Goal: Information Seeking & Learning: Find specific fact

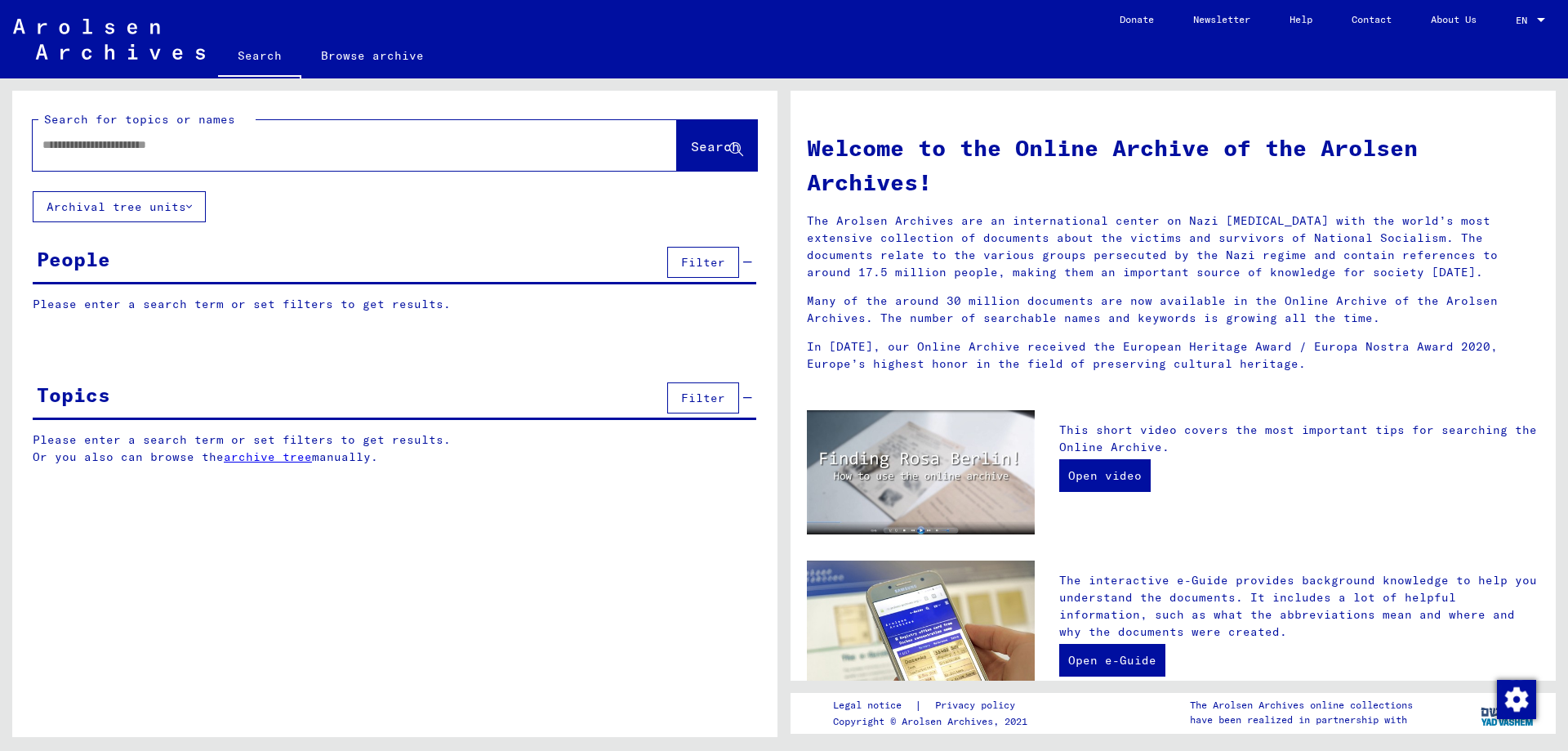
click at [74, 139] on input "text" at bounding box center [335, 145] width 586 height 17
type input "**********"
click at [691, 154] on span "Search" at bounding box center [715, 146] width 49 height 16
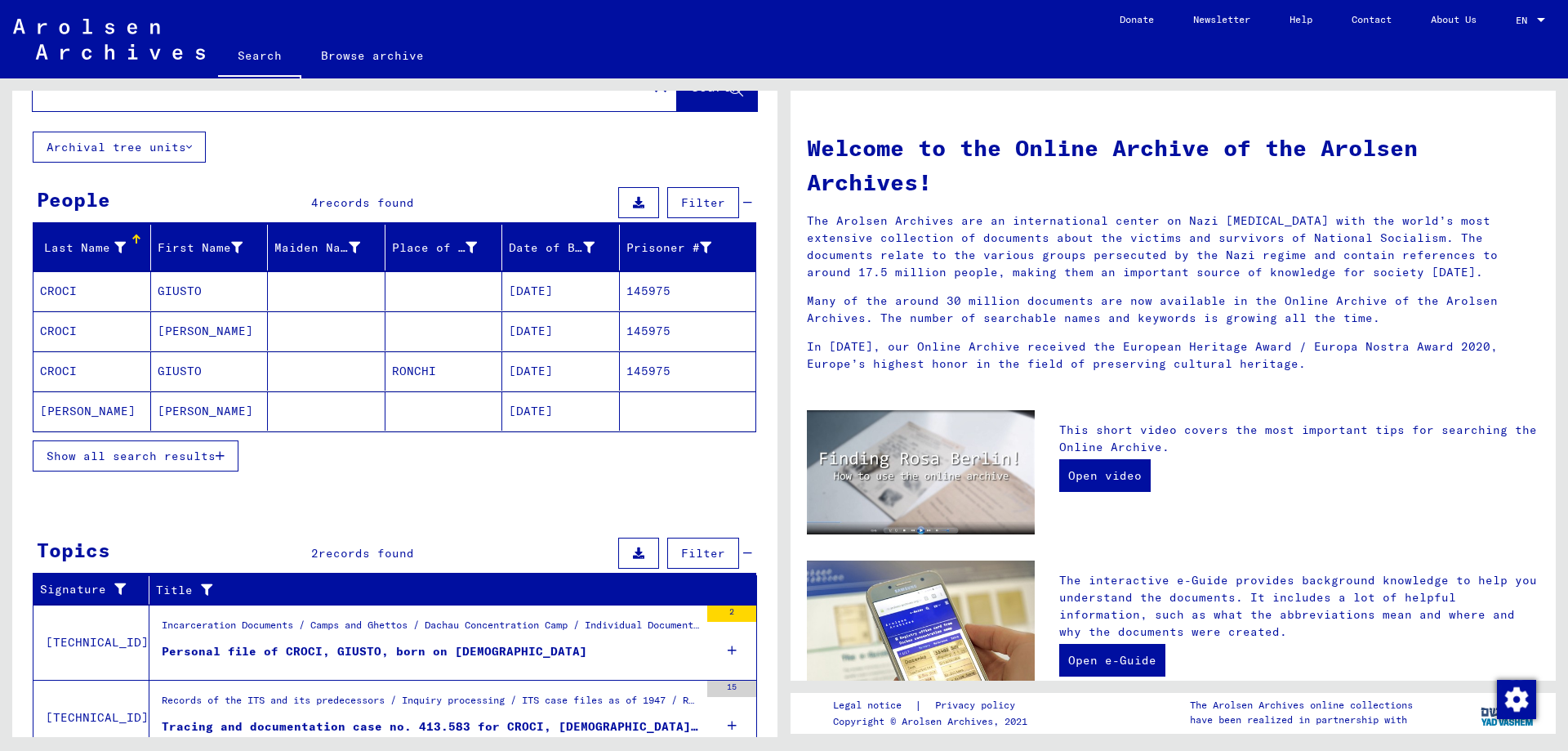
scroll to position [127, 0]
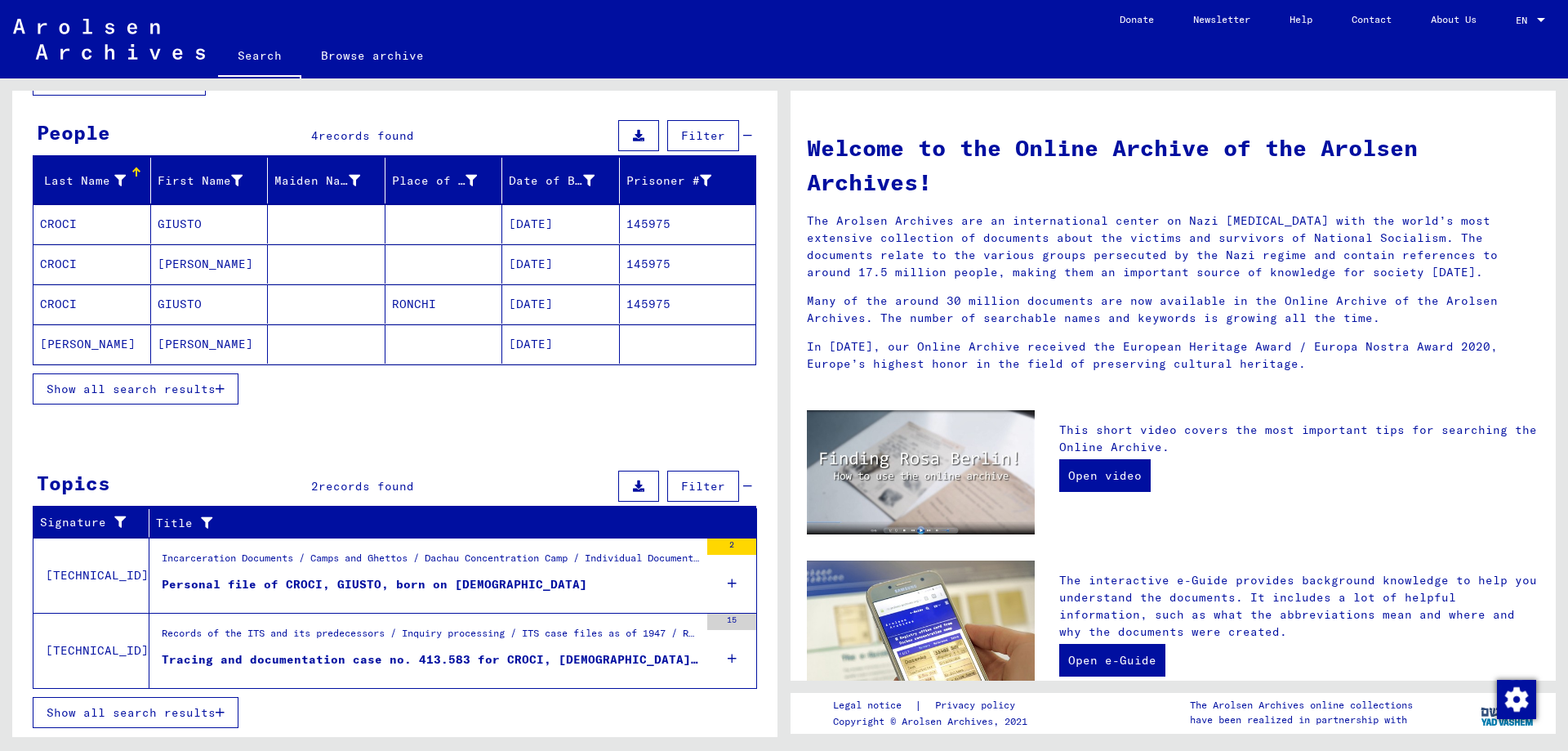
click at [190, 223] on mat-cell "GIUSTO" at bounding box center [209, 224] width 118 height 39
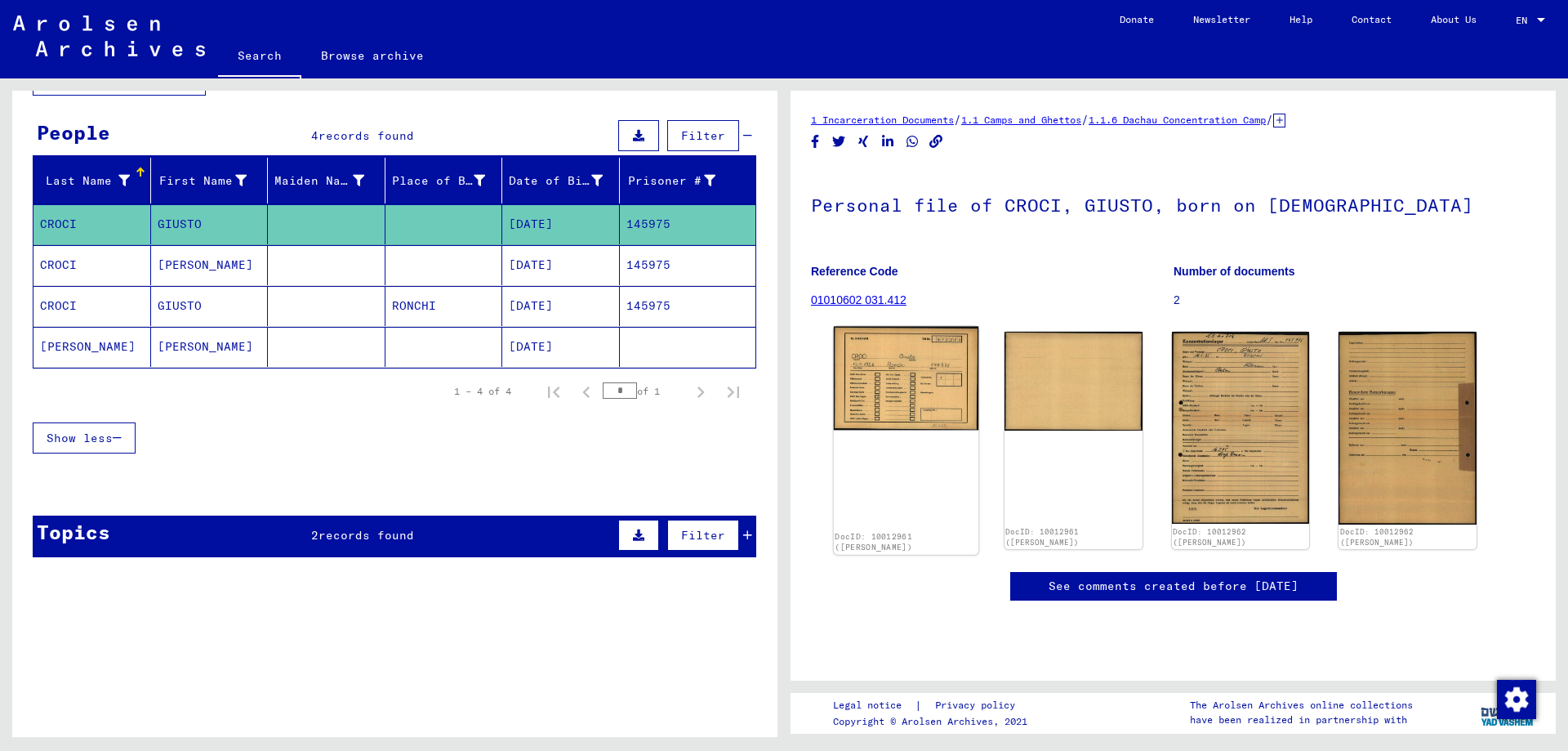
click at [879, 394] on img at bounding box center [906, 378] width 145 height 104
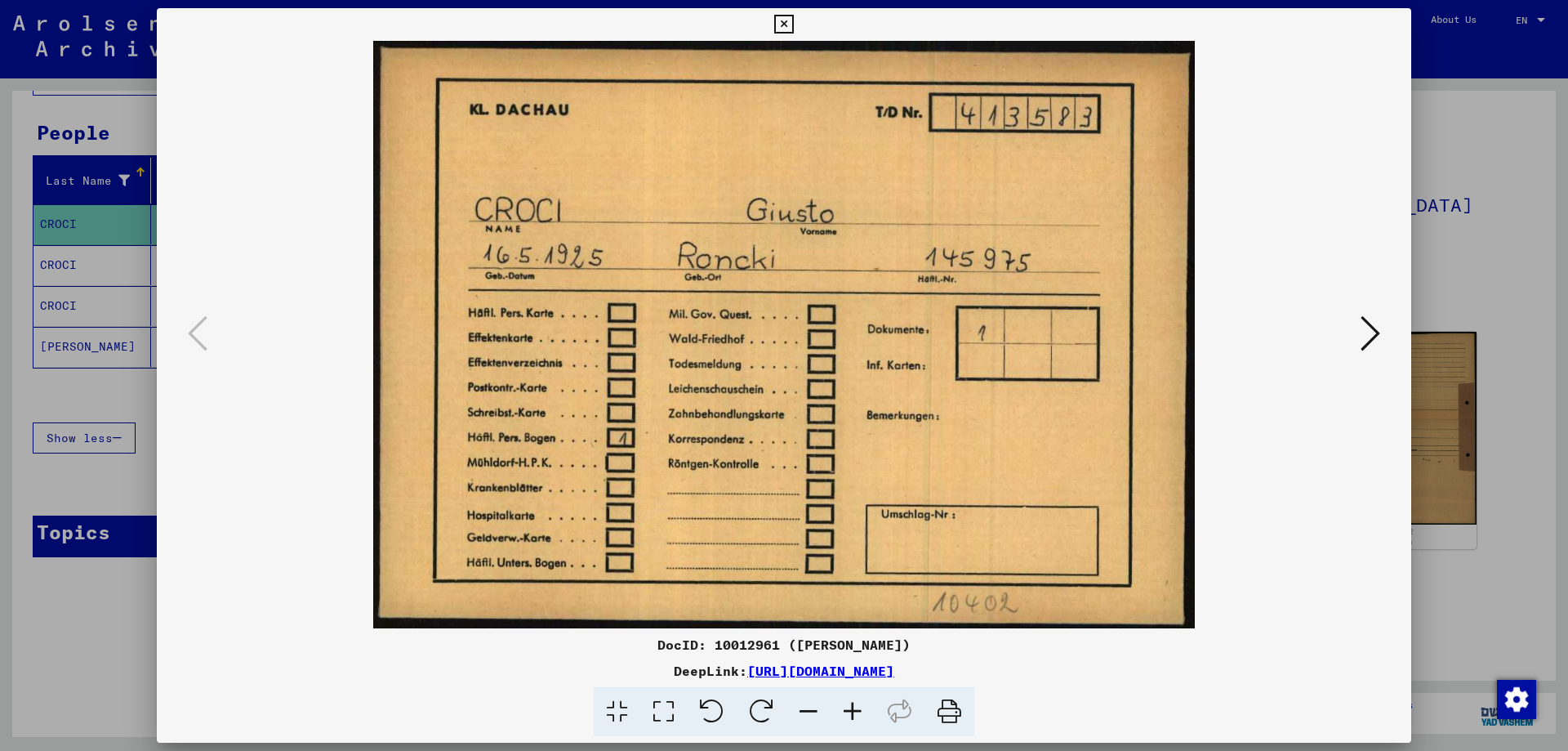
click at [1366, 331] on icon at bounding box center [1370, 333] width 19 height 39
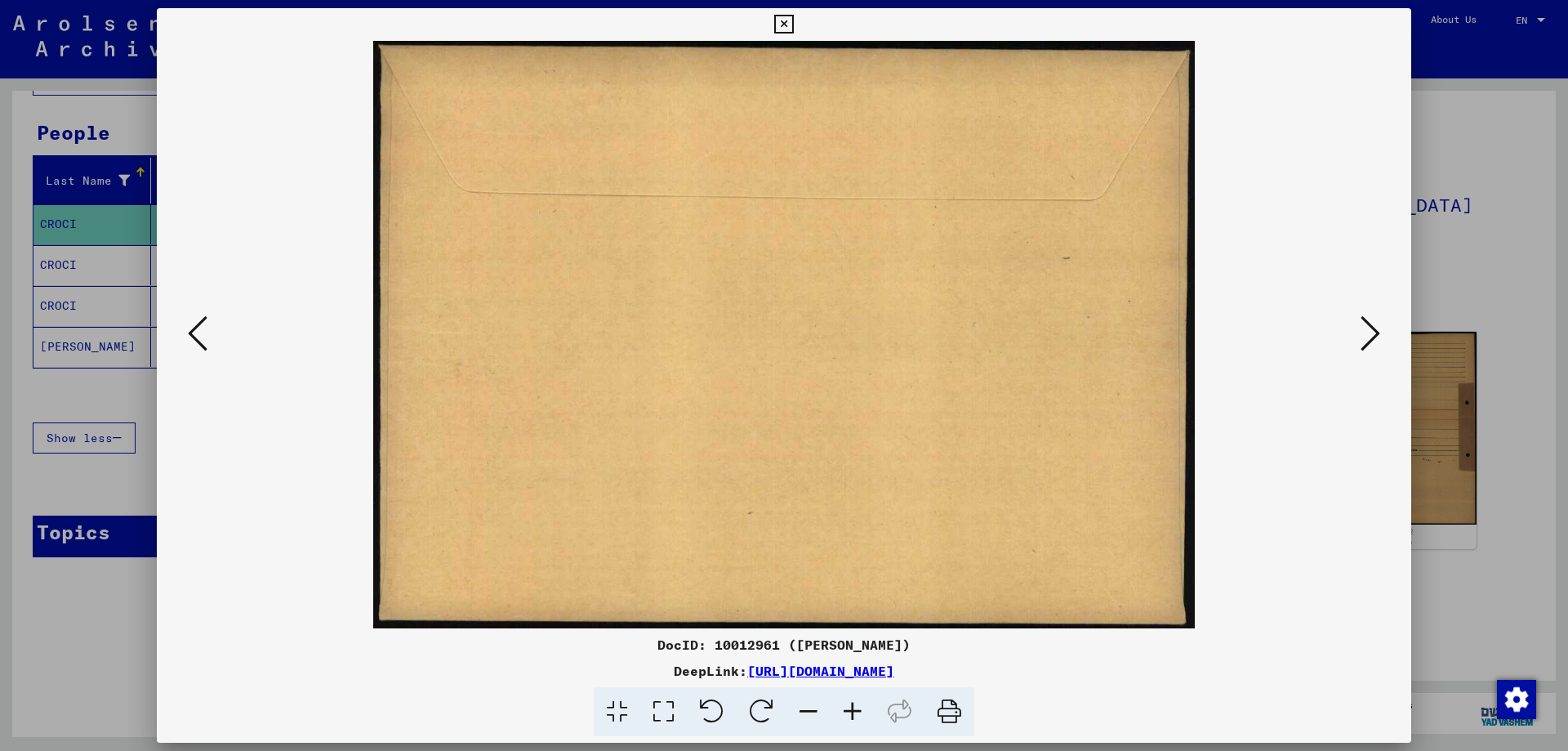
click at [1364, 331] on icon at bounding box center [1370, 333] width 19 height 39
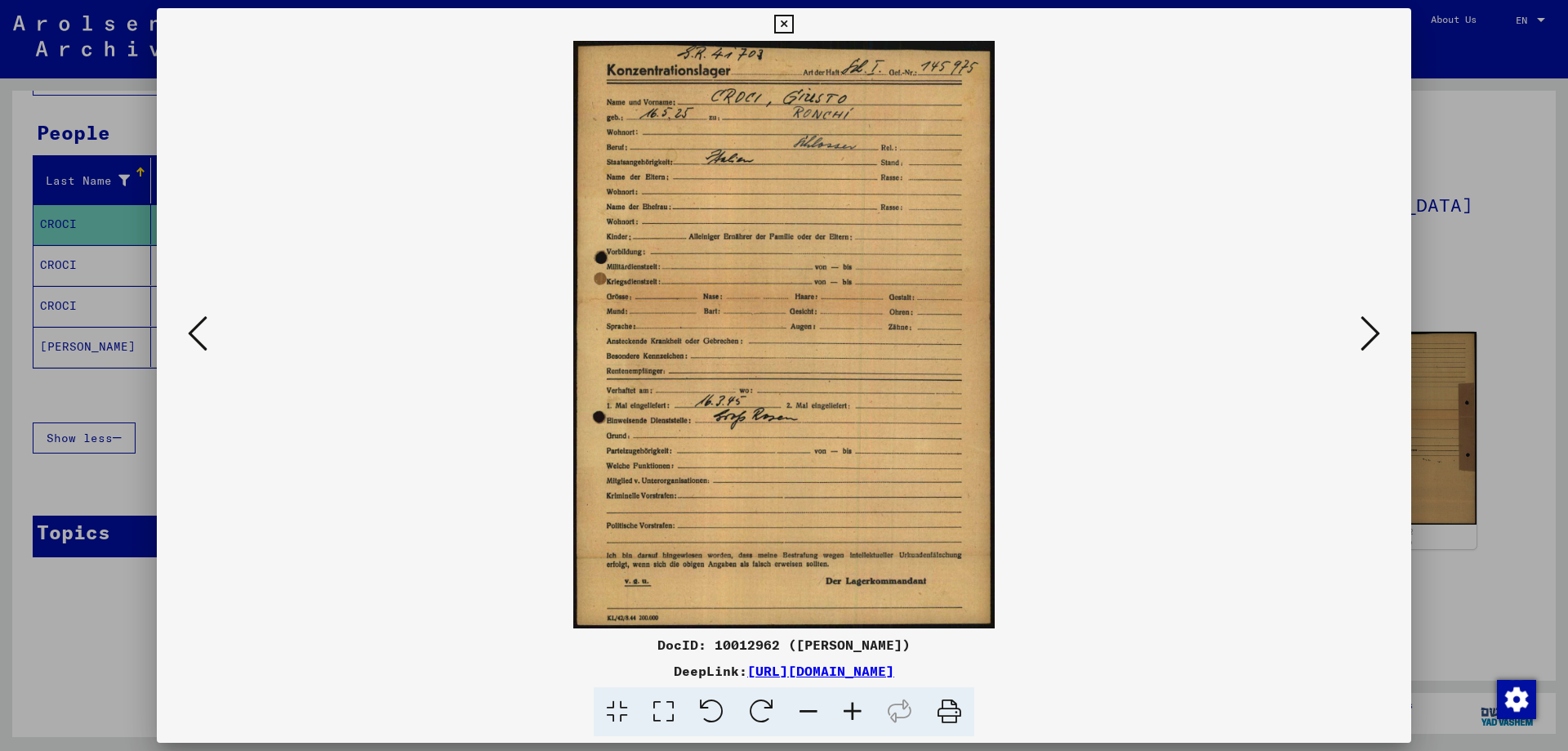
click at [1370, 334] on icon at bounding box center [1370, 333] width 19 height 39
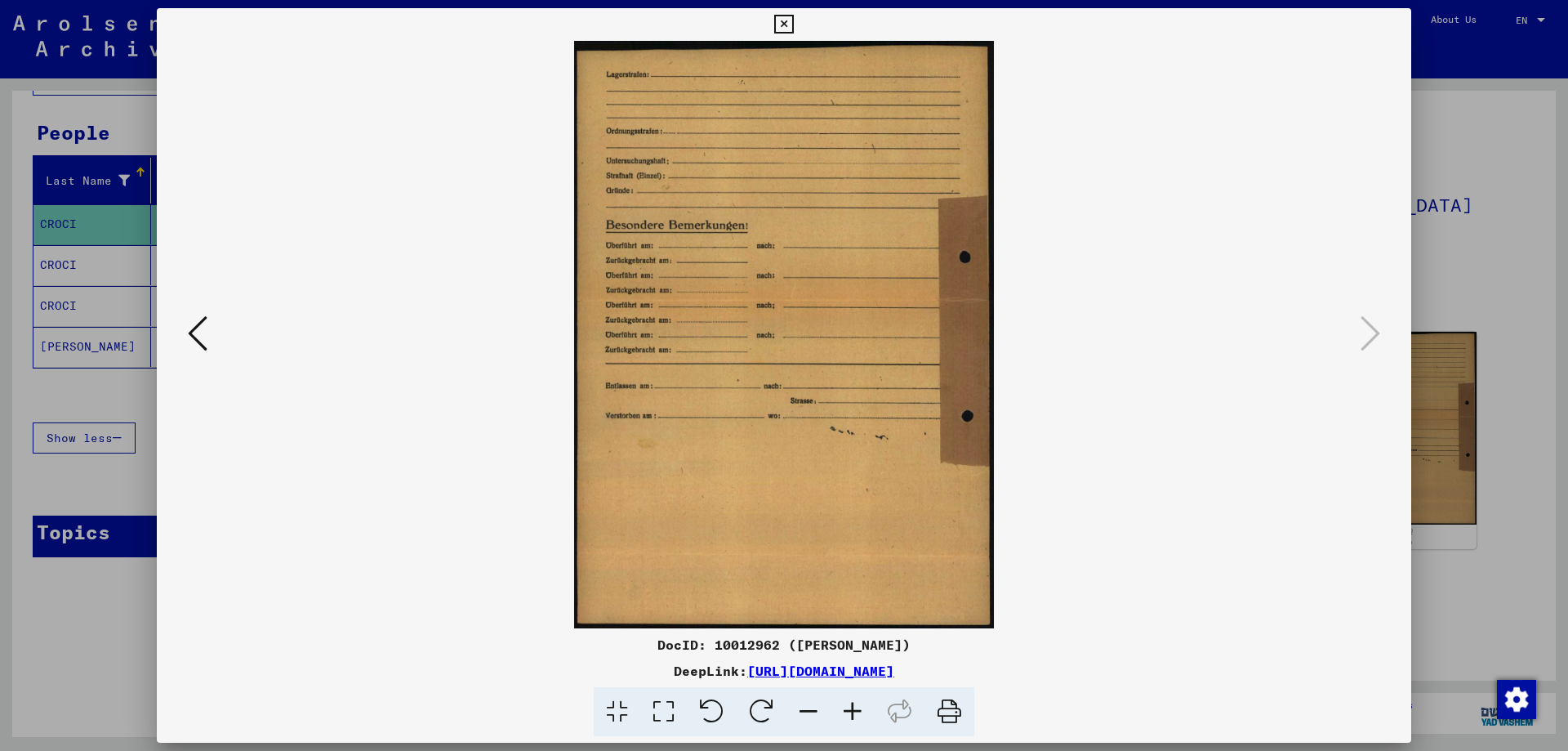
click at [1463, 267] on div at bounding box center [784, 376] width 1568 height 751
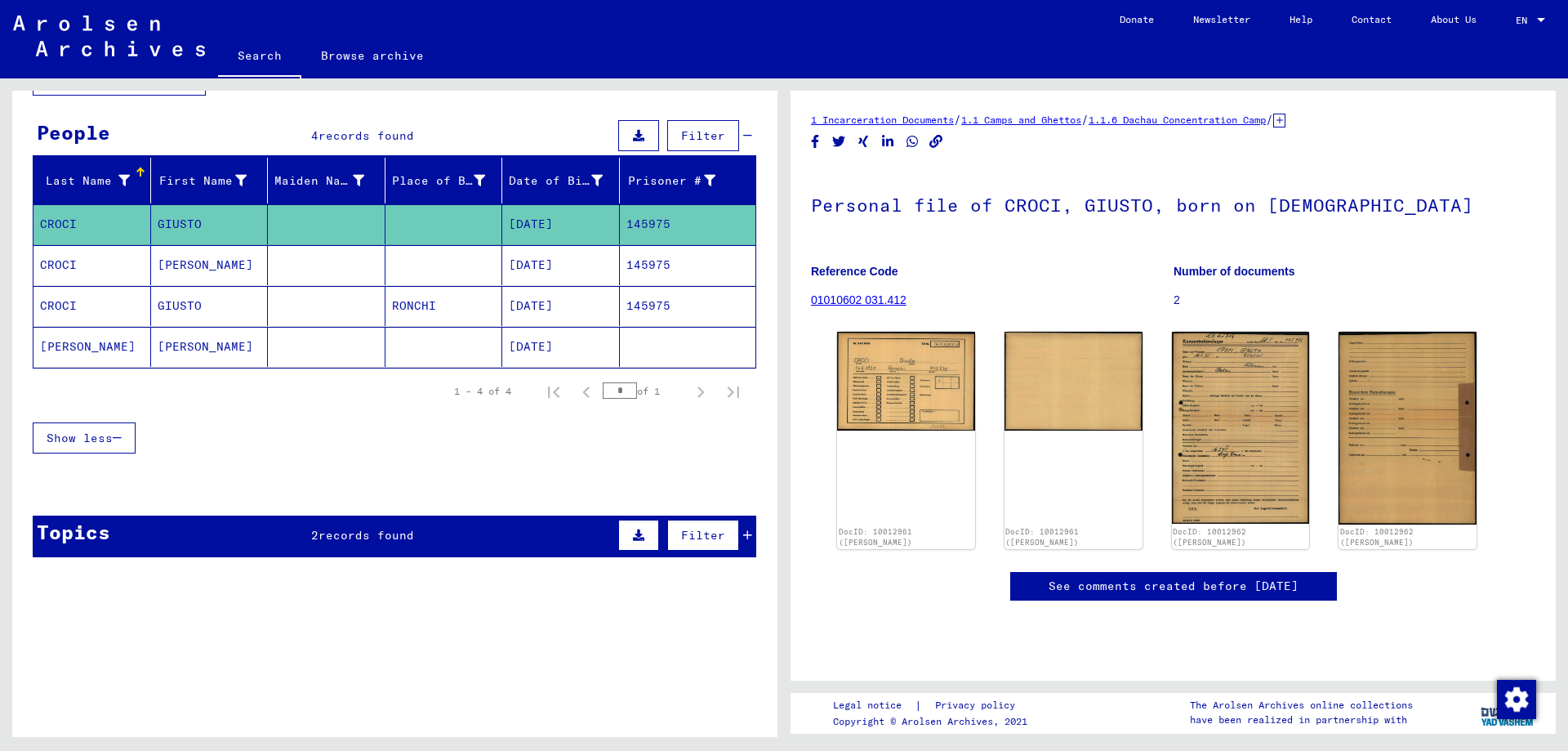
click at [196, 266] on mat-cell "[PERSON_NAME]" at bounding box center [209, 265] width 118 height 40
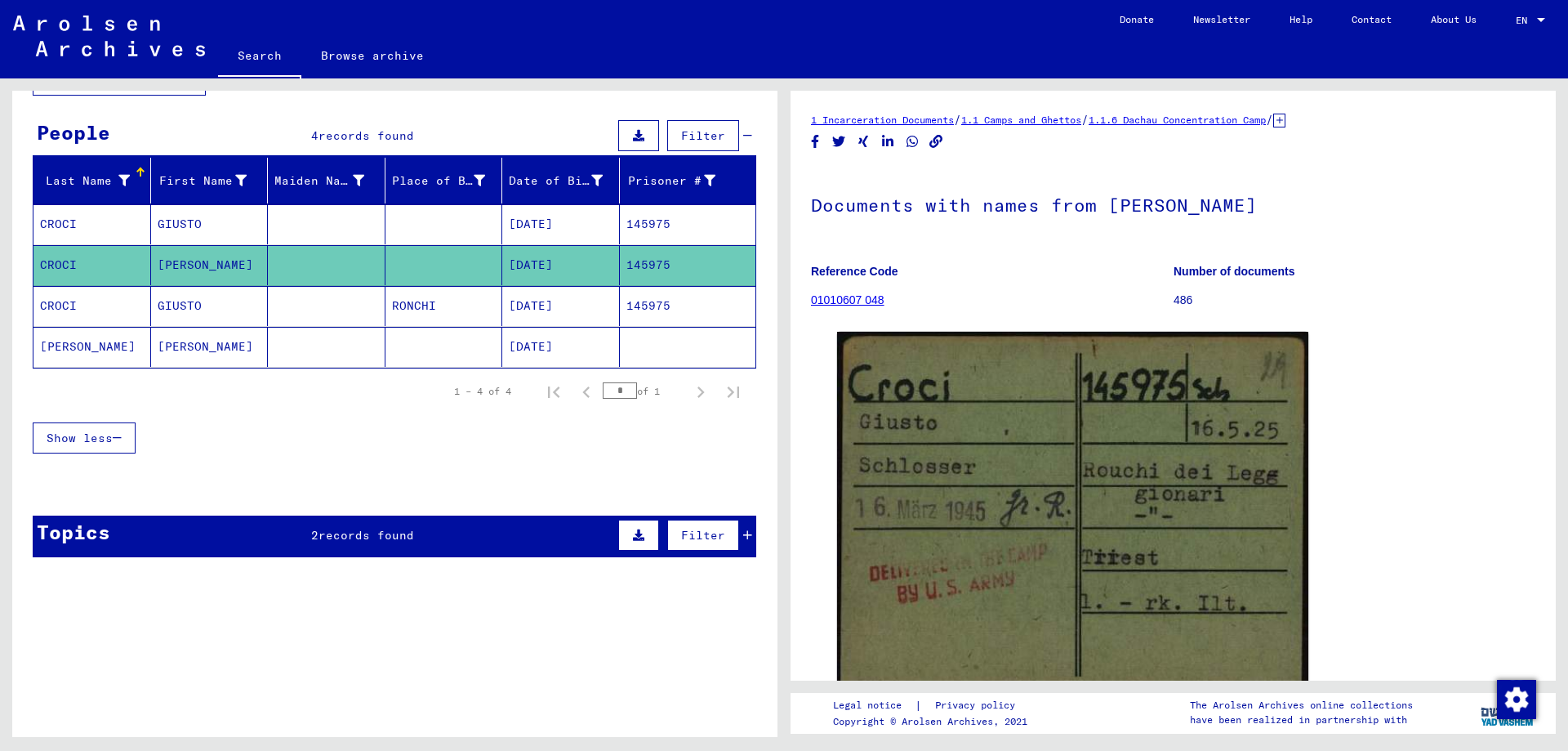
click at [410, 304] on mat-cell "RONCHI" at bounding box center [445, 306] width 118 height 40
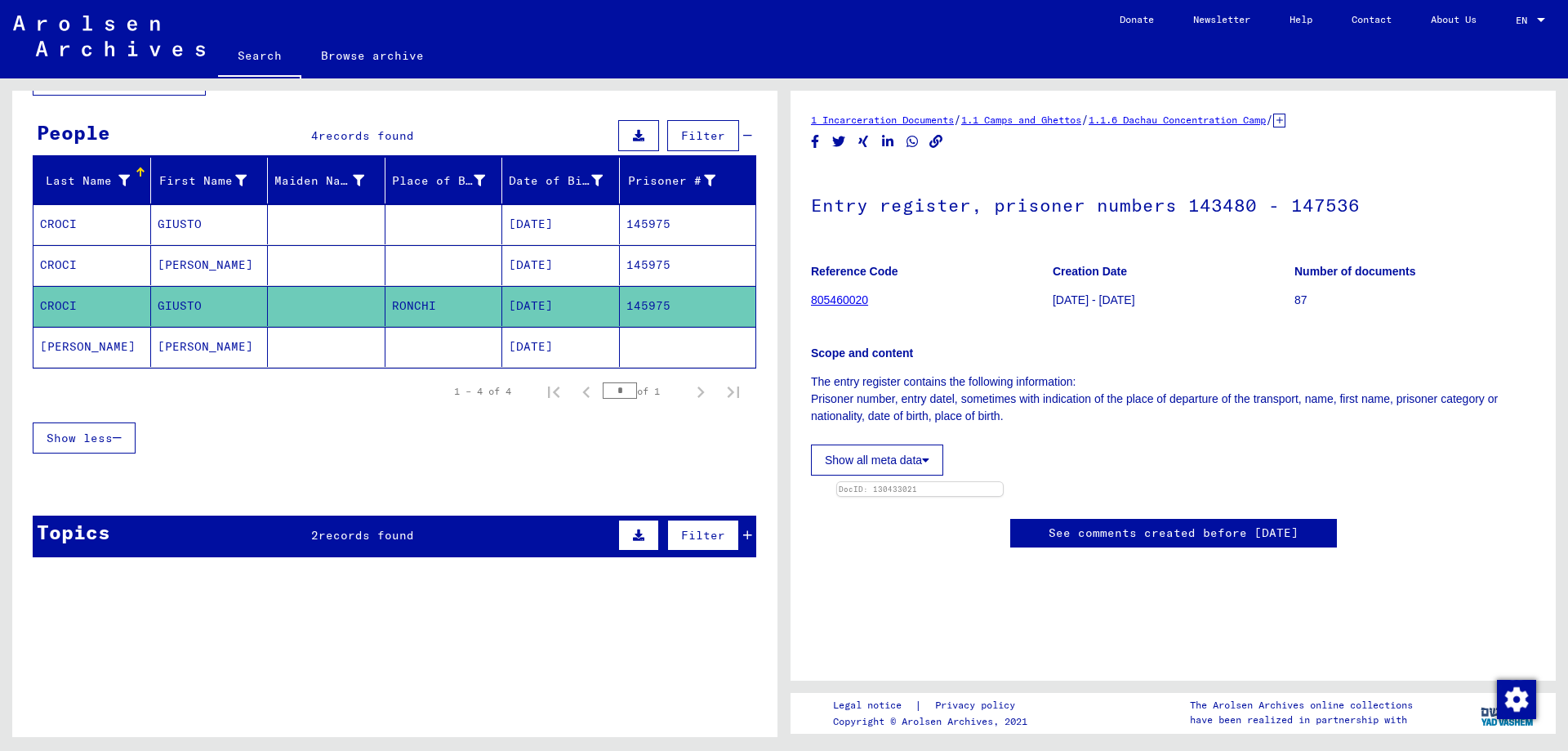
scroll to position [162, 0]
